Goal: Navigation & Orientation: Find specific page/section

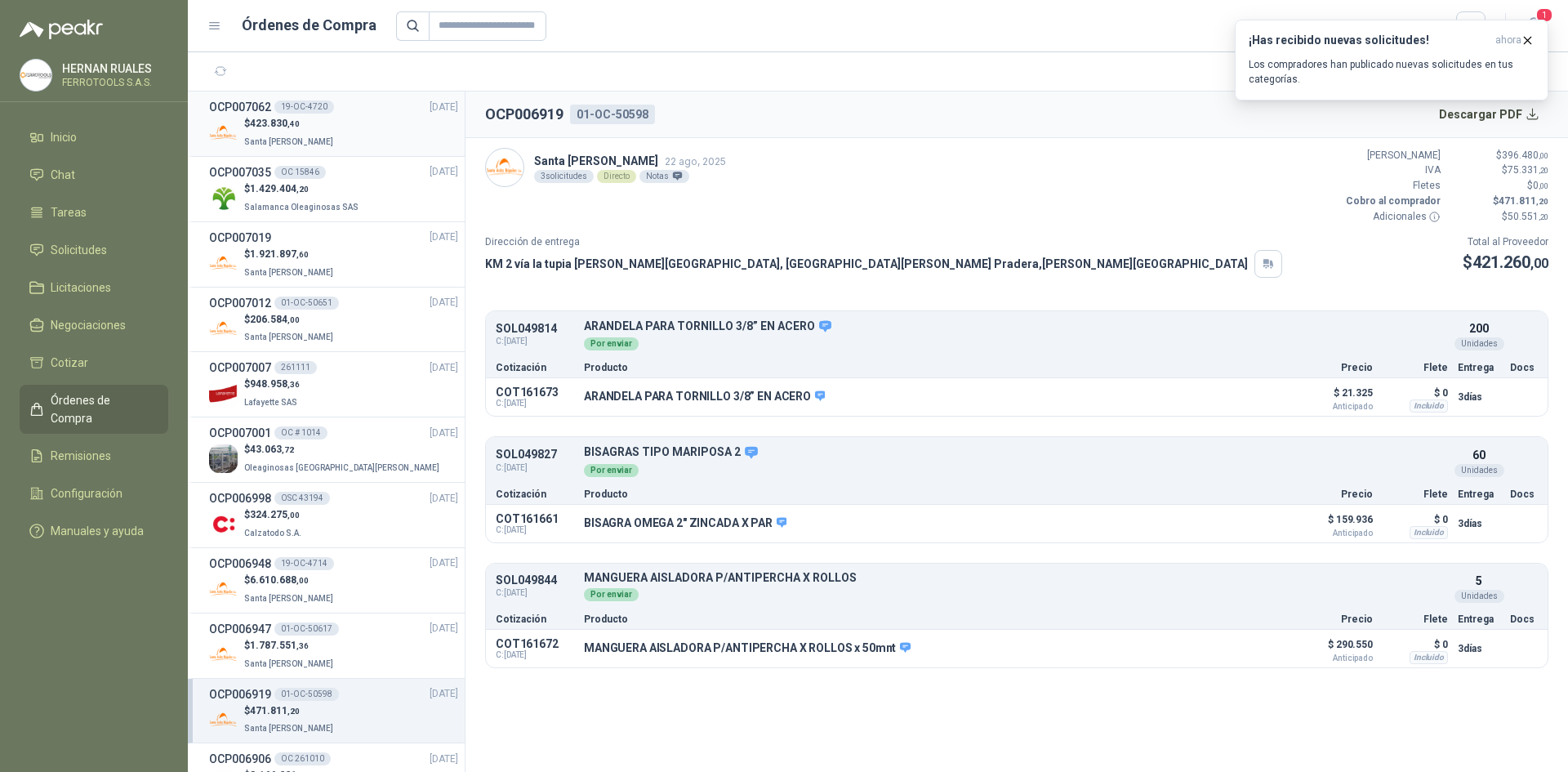
click at [356, 115] on div "OCP007062 19-OC-4720 [DATE]" at bounding box center [333, 107] width 249 height 18
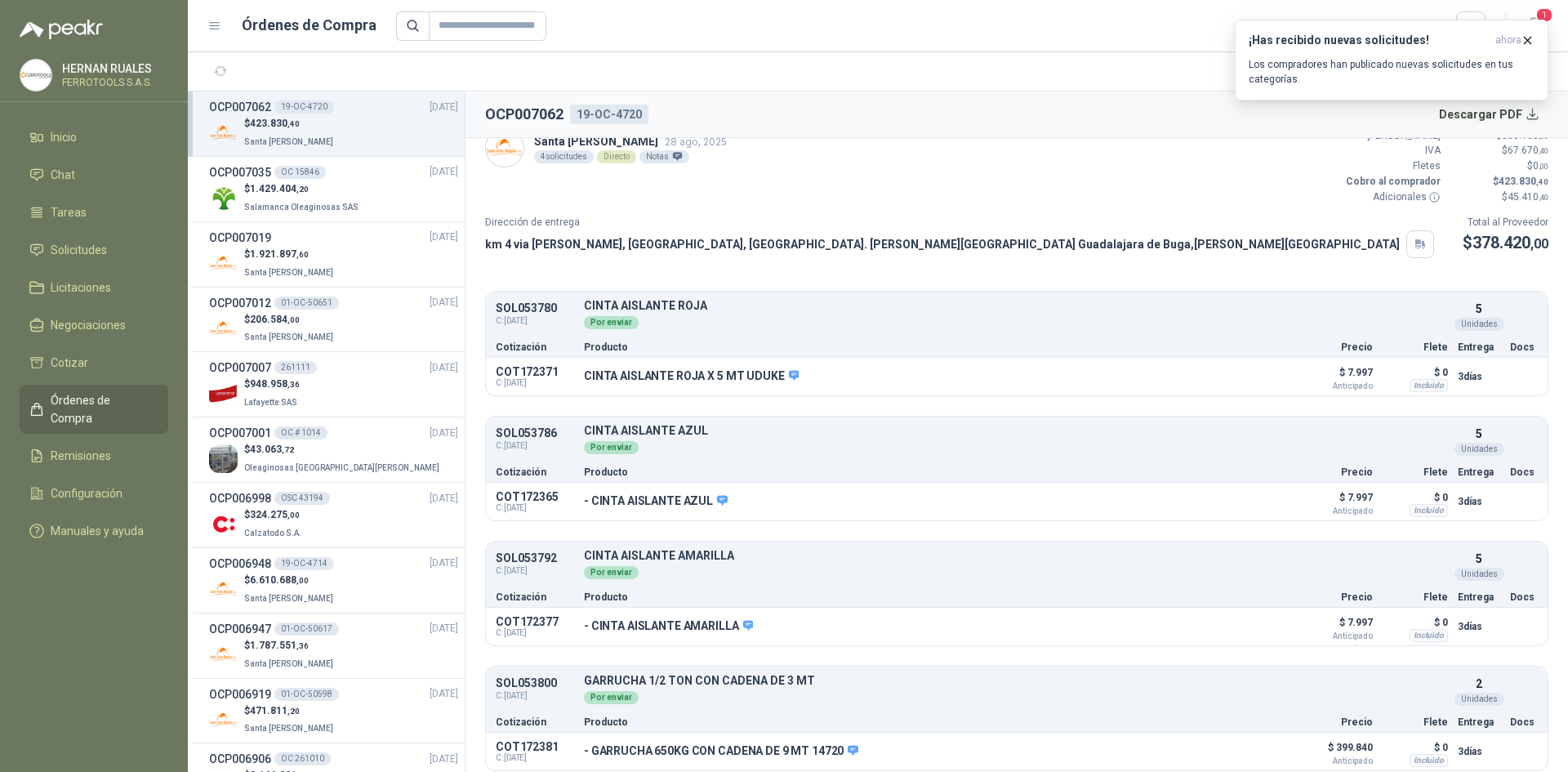
scroll to position [28, 0]
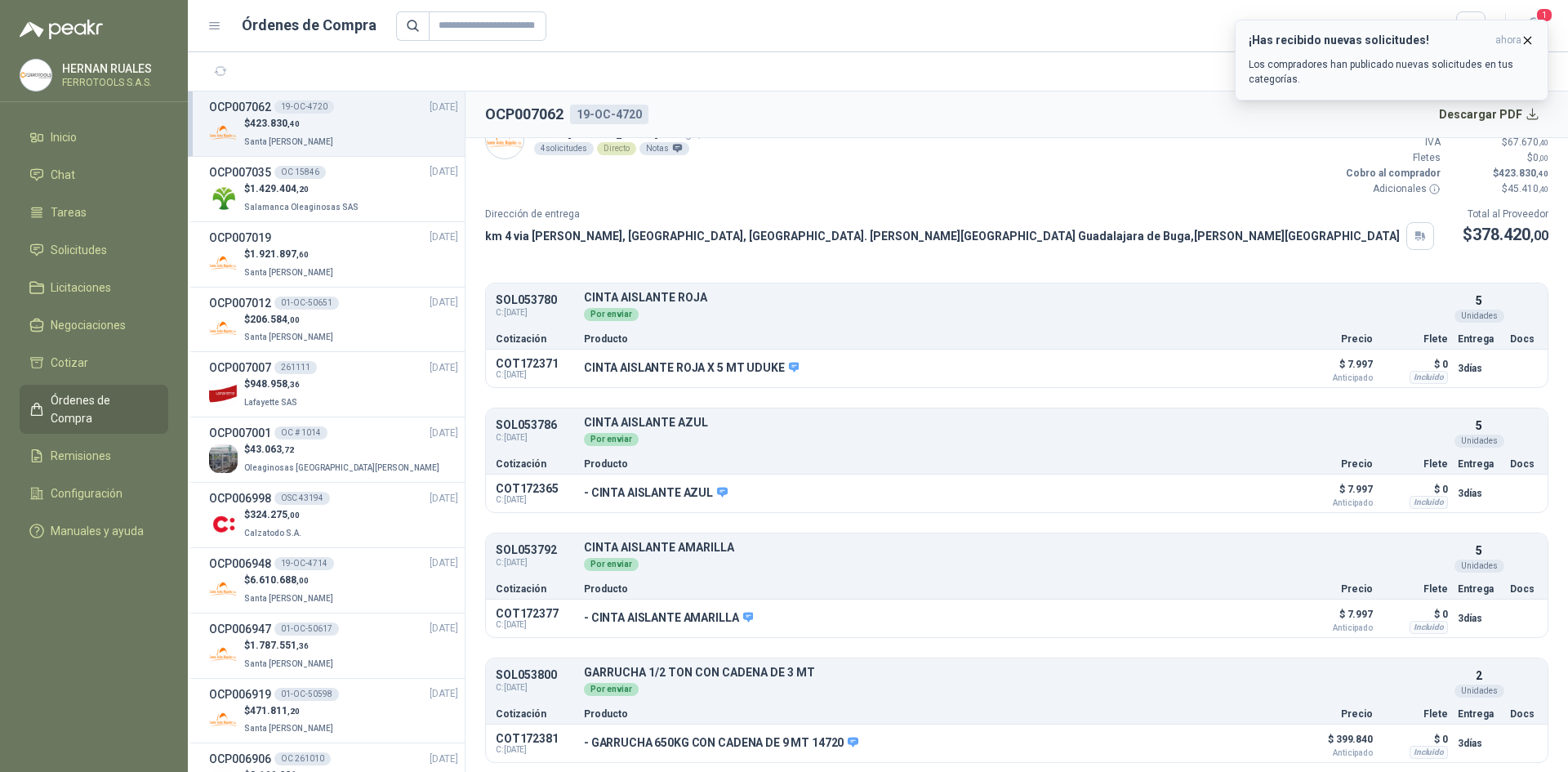
click at [1527, 41] on icon "button" at bounding box center [1528, 40] width 14 height 14
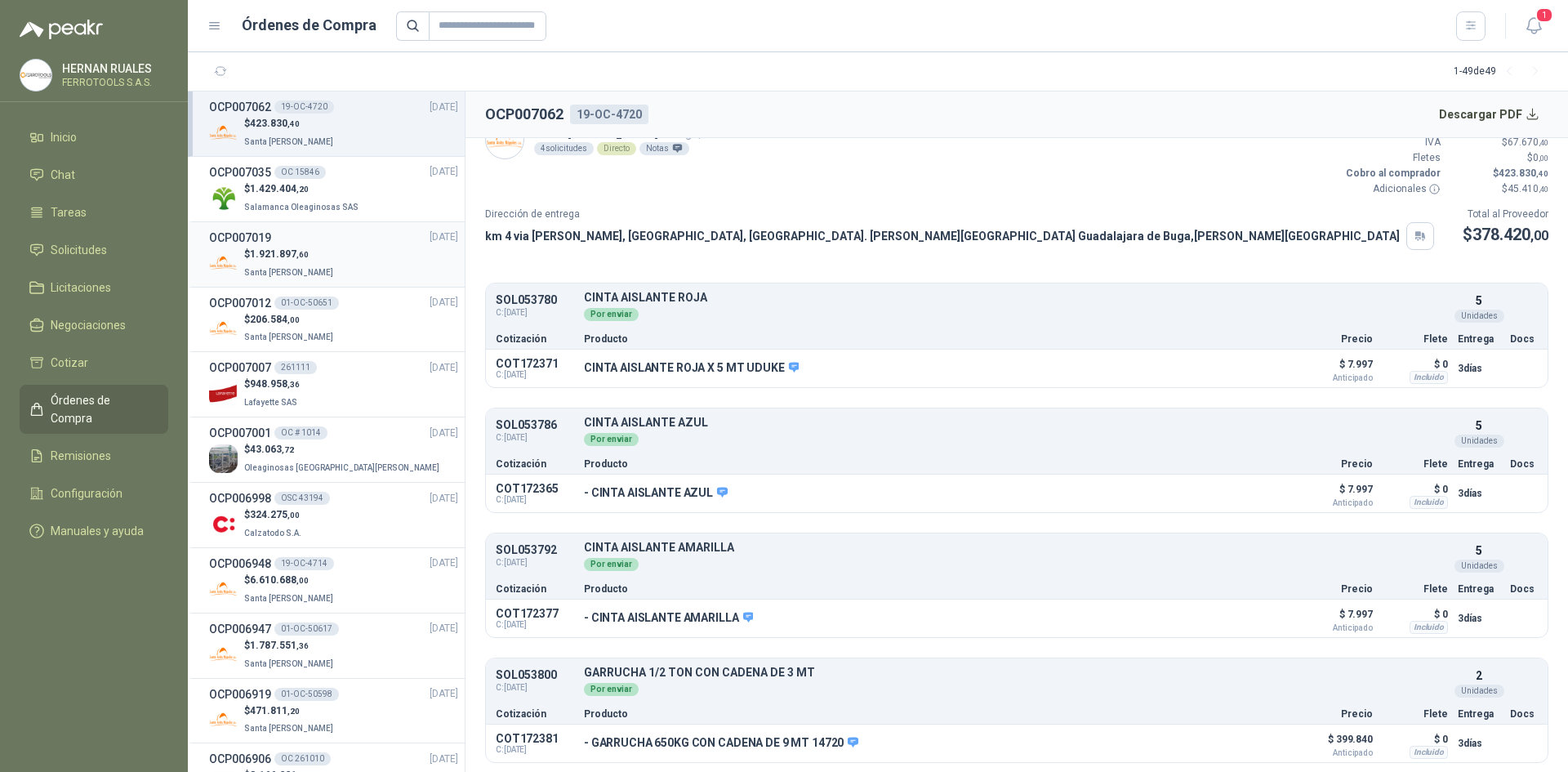
click at [344, 267] on div "$ 1.921.897 ,60 Santa [PERSON_NAME]" at bounding box center [333, 263] width 249 height 33
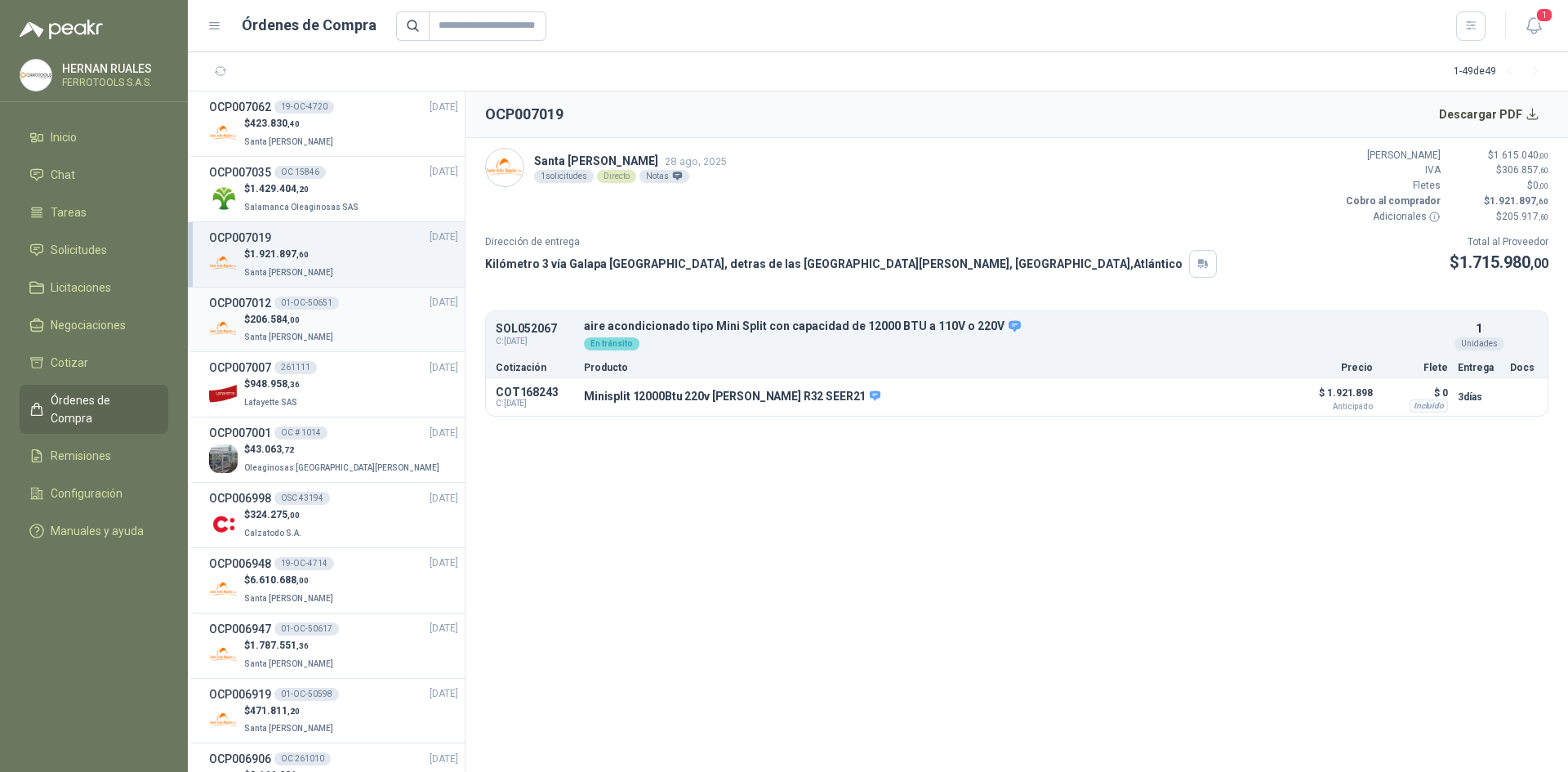
click at [356, 334] on div "$ 206.584 ,00 Santa [PERSON_NAME]" at bounding box center [333, 328] width 249 height 33
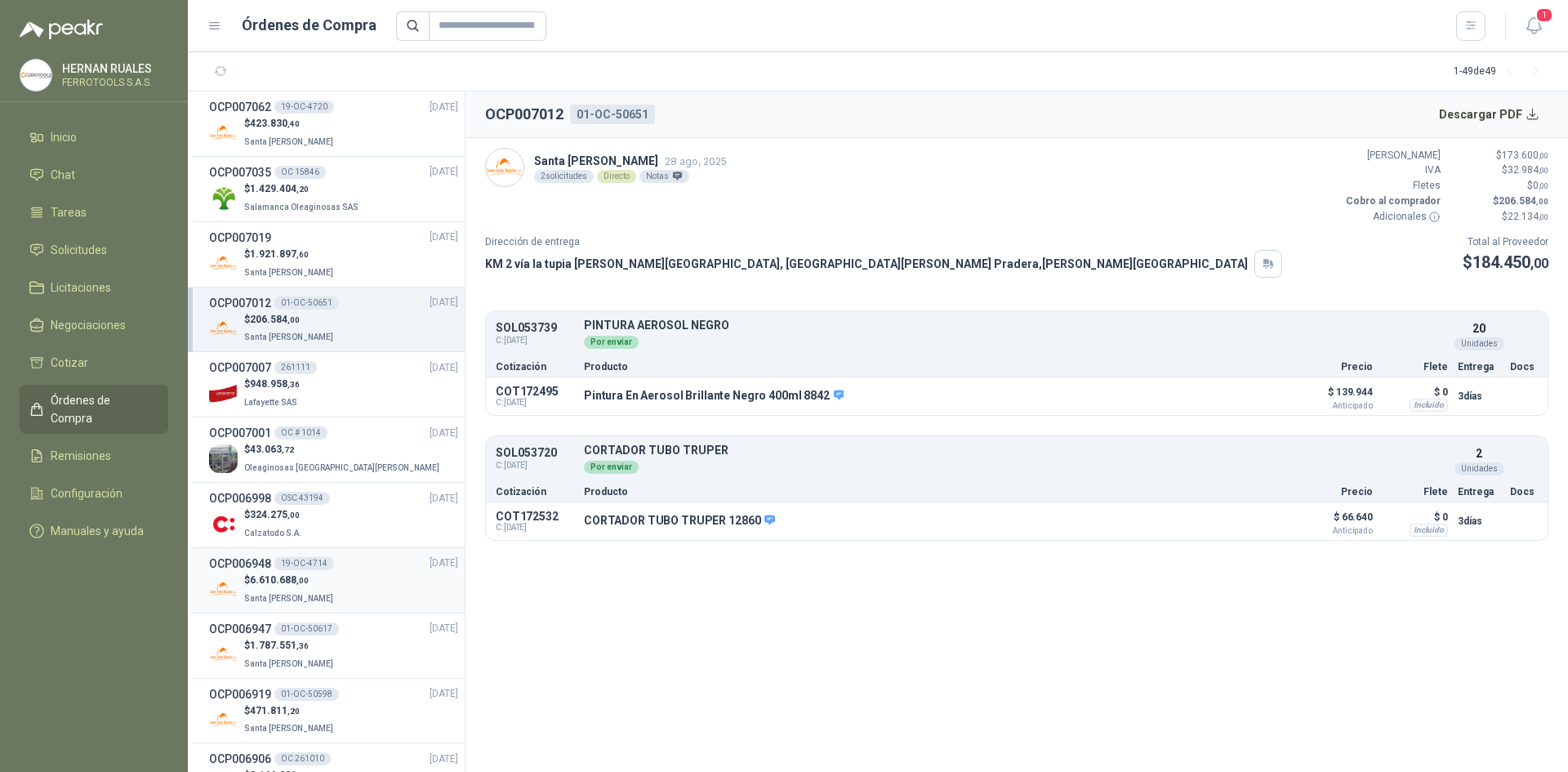
click at [377, 559] on div "OCP006948 19-OC-4714 [DATE]" at bounding box center [333, 563] width 249 height 18
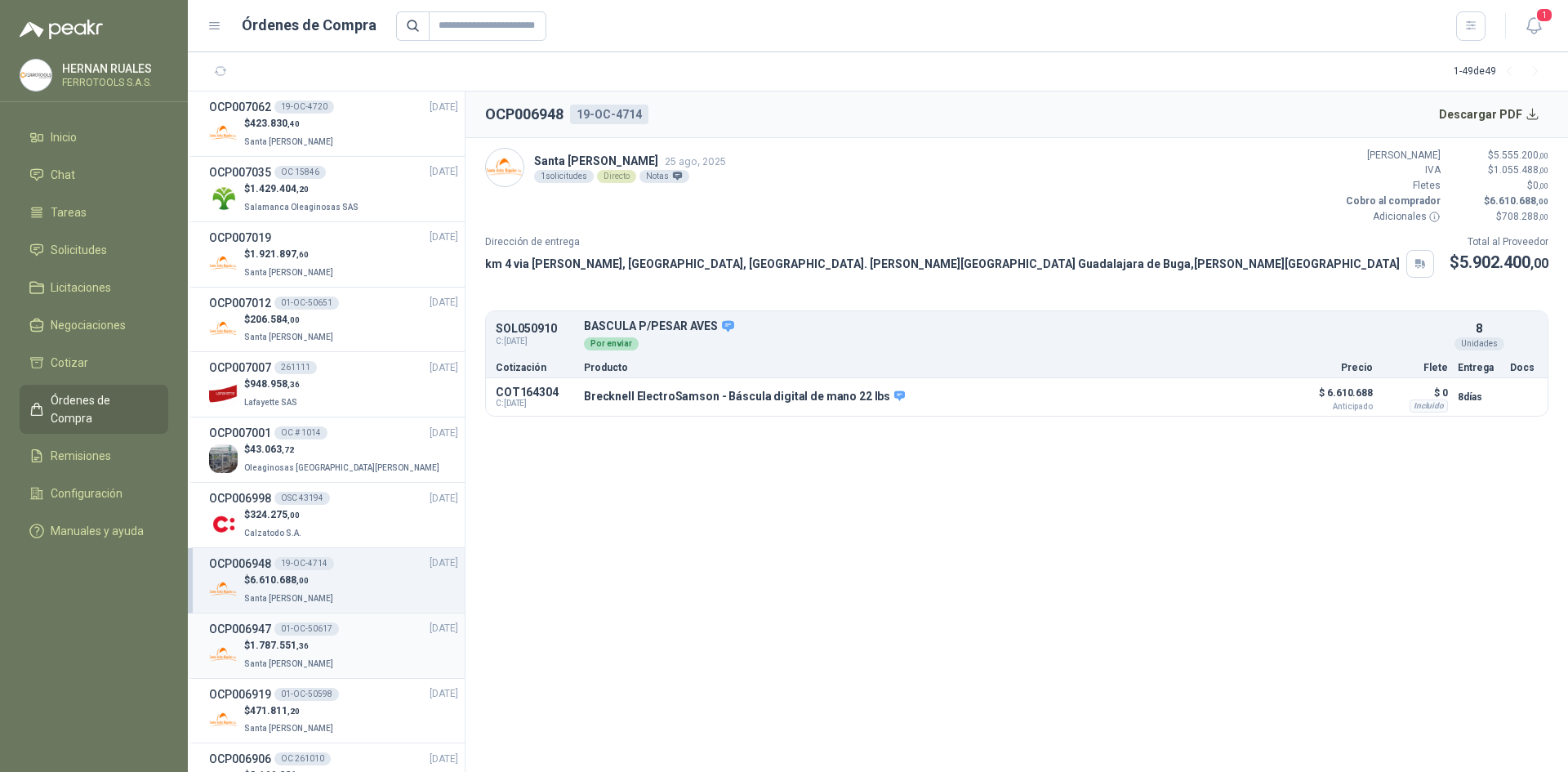
click at [369, 633] on div "OCP006947 01-OC-50617 [DATE]" at bounding box center [333, 628] width 249 height 18
